Goal: Task Accomplishment & Management: Use online tool/utility

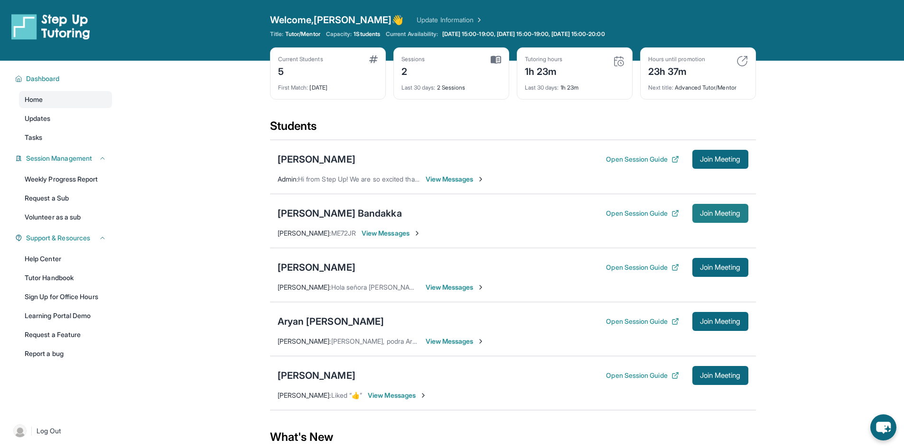
click at [721, 216] on span "Join Meeting" at bounding box center [720, 214] width 41 height 6
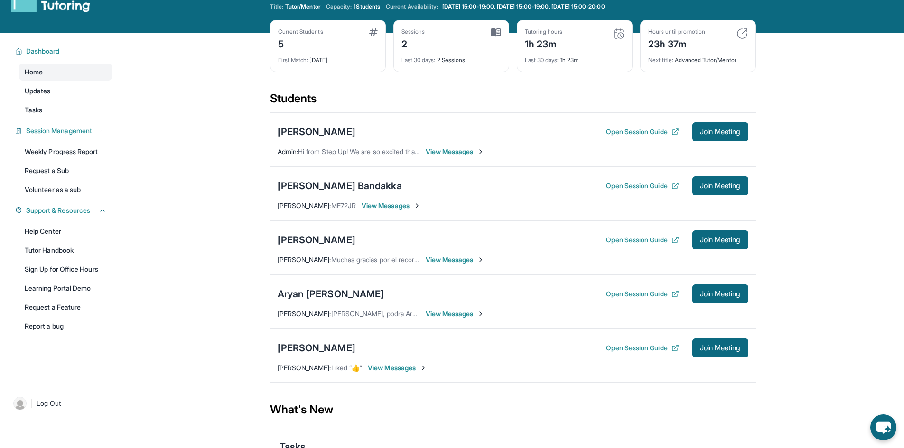
scroll to position [30, 0]
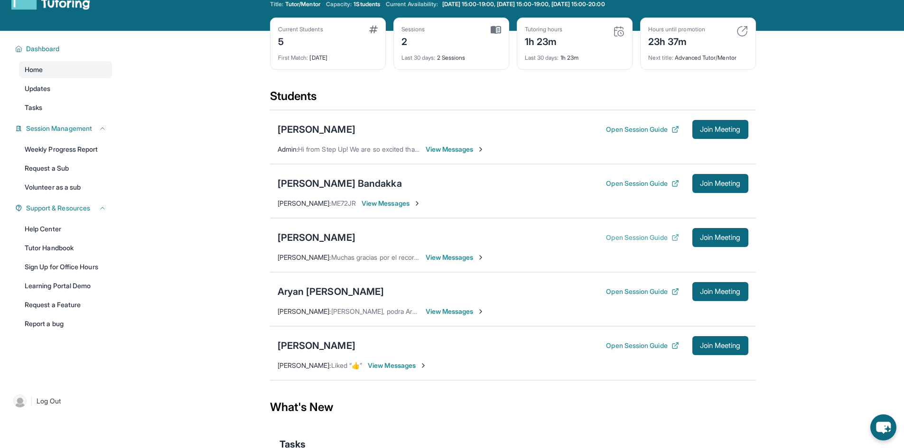
click at [632, 239] on button "Open Session Guide" at bounding box center [642, 237] width 73 height 9
click at [724, 241] on span "Join Meeting" at bounding box center [720, 238] width 41 height 6
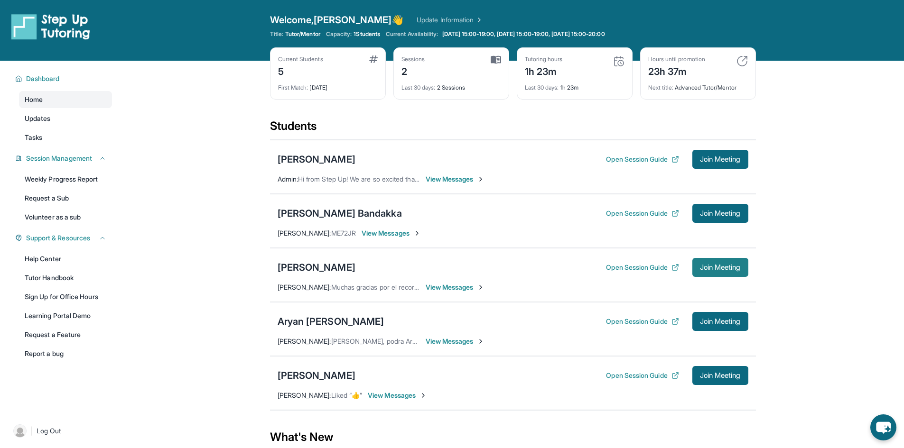
click at [721, 270] on span "Join Meeting" at bounding box center [720, 268] width 41 height 6
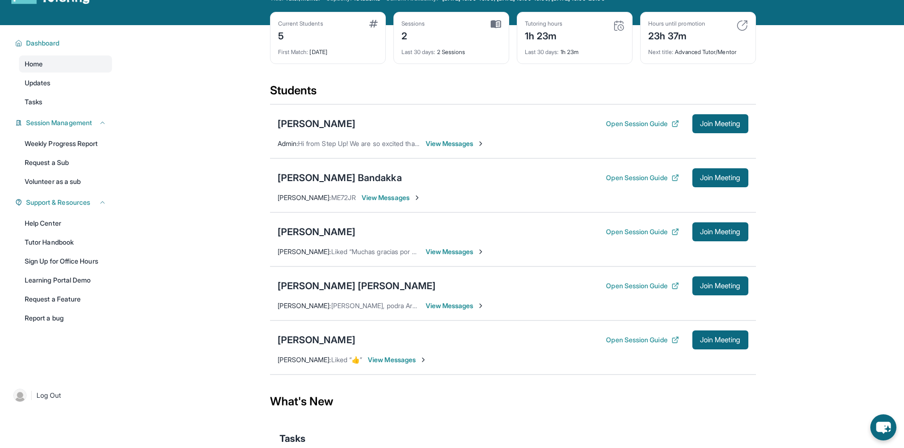
scroll to position [37, 0]
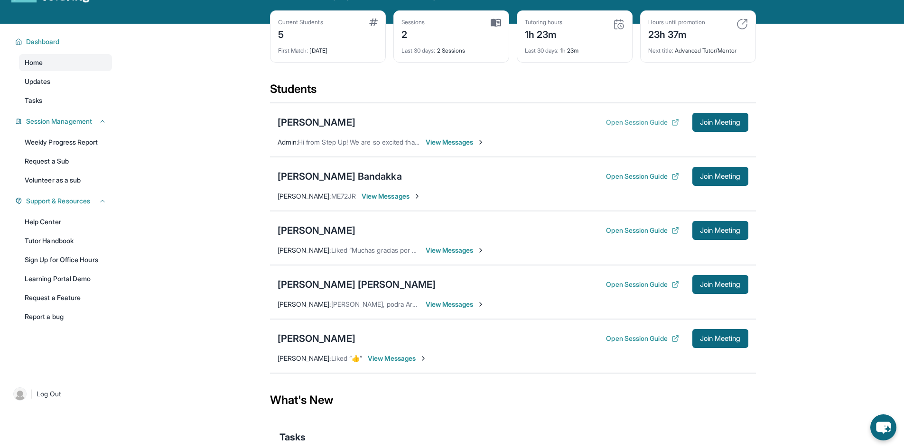
click at [635, 123] on button "Open Session Guide" at bounding box center [642, 122] width 73 height 9
click at [729, 120] on span "Join Meeting" at bounding box center [720, 123] width 41 height 6
click at [310, 121] on div "[PERSON_NAME]" at bounding box center [317, 122] width 78 height 13
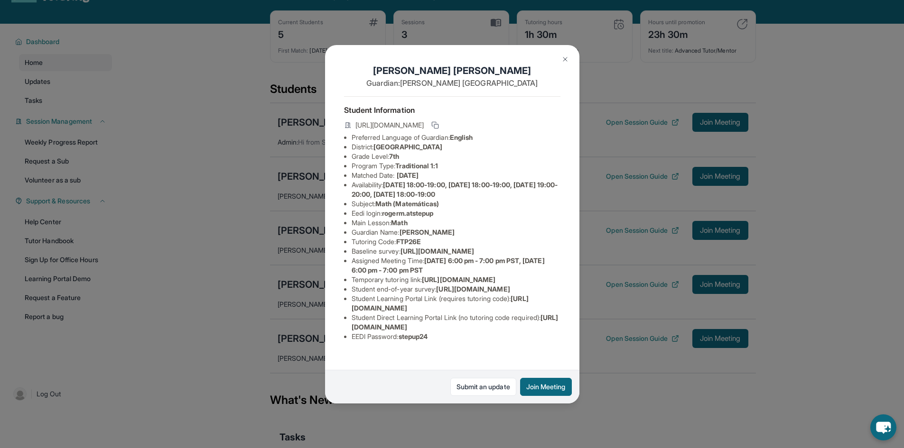
click at [564, 60] on img at bounding box center [565, 60] width 8 height 8
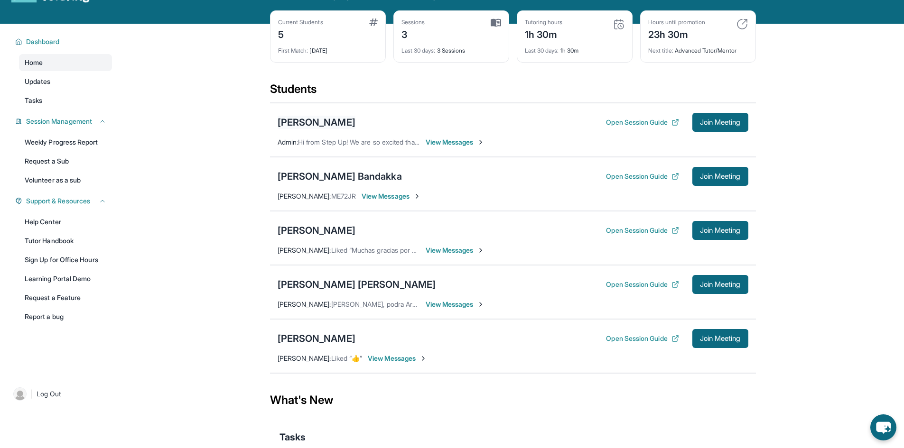
click at [304, 118] on div "[PERSON_NAME]" at bounding box center [317, 122] width 78 height 13
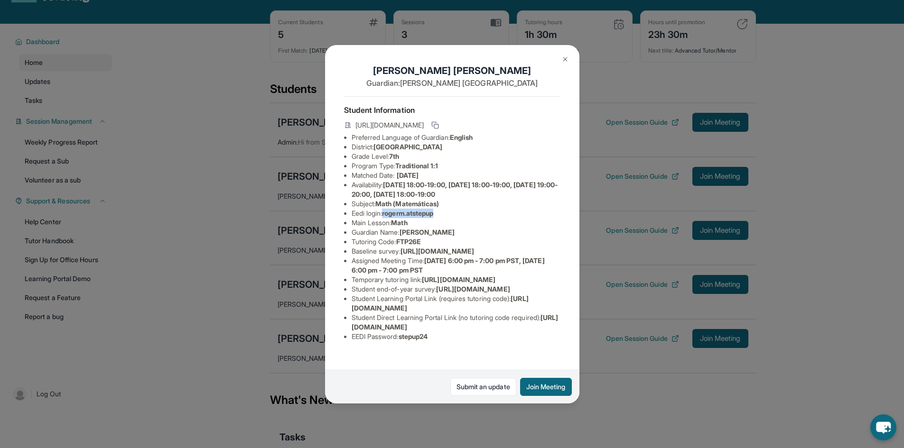
drag, startPoint x: 443, startPoint y: 221, endPoint x: 386, endPoint y: 224, distance: 56.5
click at [386, 218] on li "Eedi login : rogerm.atstepup" at bounding box center [456, 213] width 209 height 9
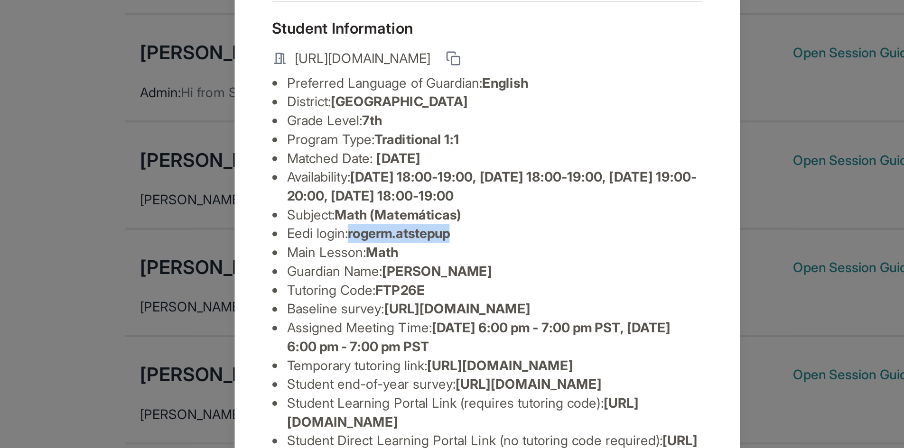
copy span "rogerm.atstepup"
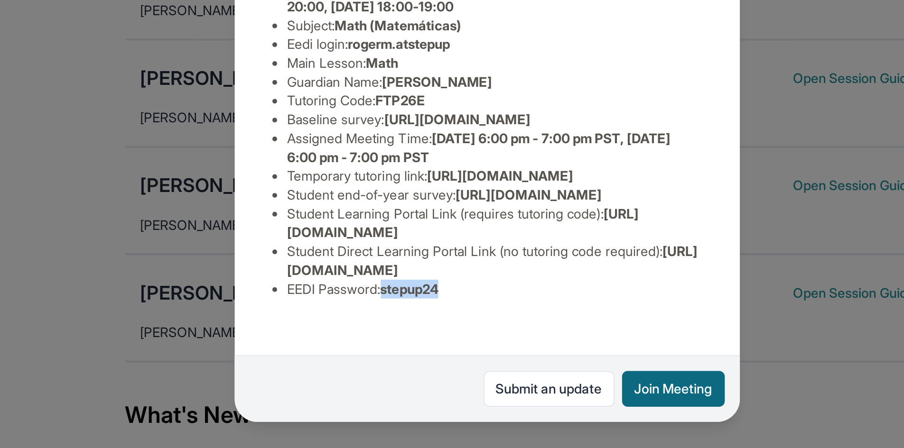
drag, startPoint x: 436, startPoint y: 346, endPoint x: 404, endPoint y: 351, distance: 32.7
click at [404, 349] on div "Student Information https://student-portal.stepuptutoring.org/student/FTP26E Pr…" at bounding box center [452, 222] width 216 height 253
copy span "stepup24"
